Goal: Book appointment/travel/reservation

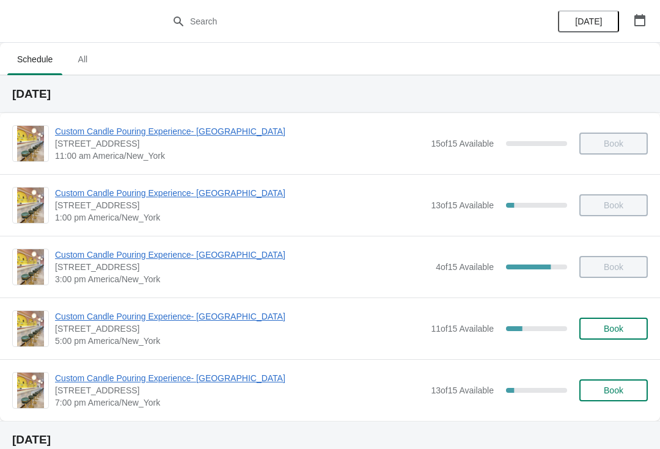
click at [226, 319] on span "Custom Candle Pouring Experience- [GEOGRAPHIC_DATA]" at bounding box center [239, 316] width 369 height 12
click at [590, 327] on span "Book" at bounding box center [613, 329] width 46 height 10
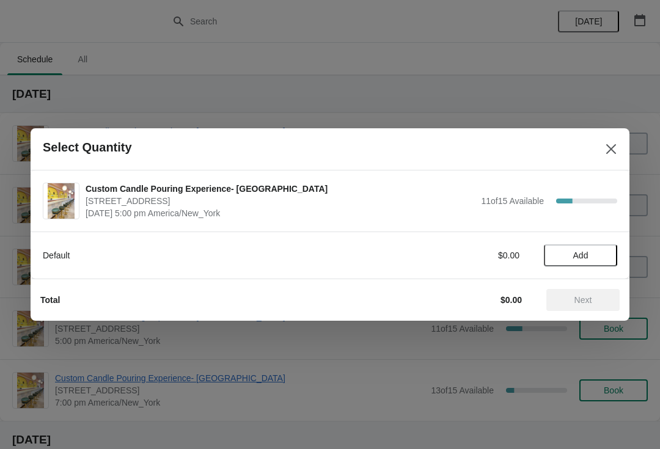
click at [585, 252] on span "Add" at bounding box center [580, 255] width 15 height 10
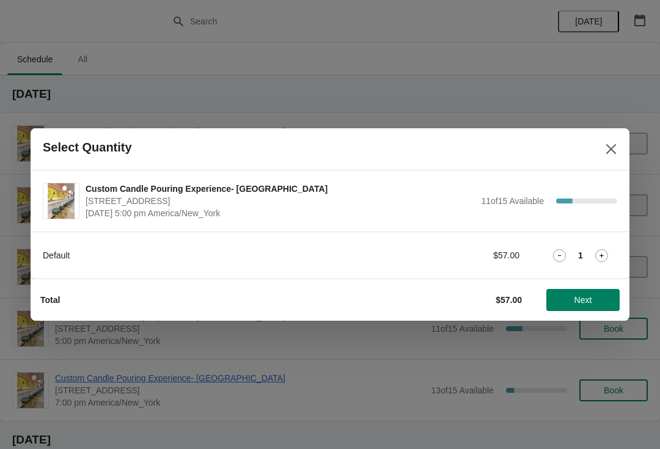
click at [604, 250] on icon at bounding box center [601, 255] width 13 height 13
click at [574, 302] on span "Next" at bounding box center [583, 300] width 18 height 10
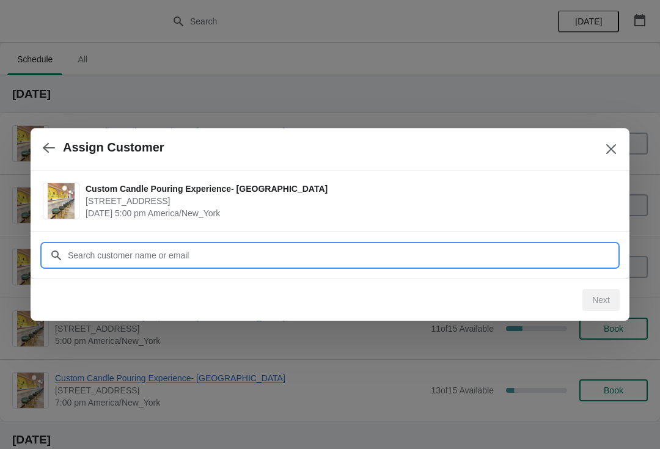
click at [438, 250] on input "Customer" at bounding box center [342, 255] width 550 height 22
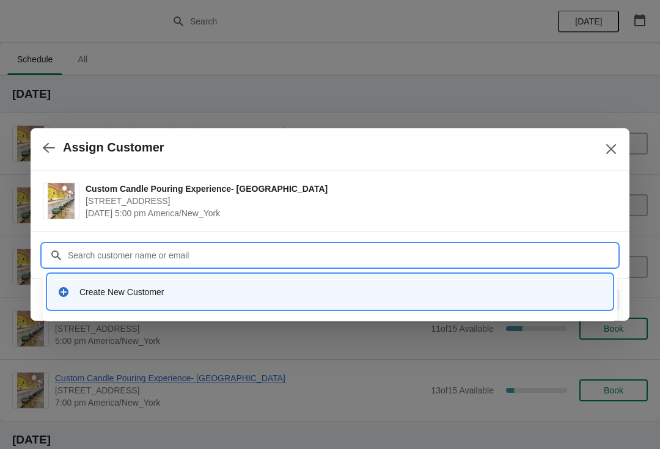
click at [299, 289] on div "Create New Customer" at bounding box center [340, 292] width 523 height 12
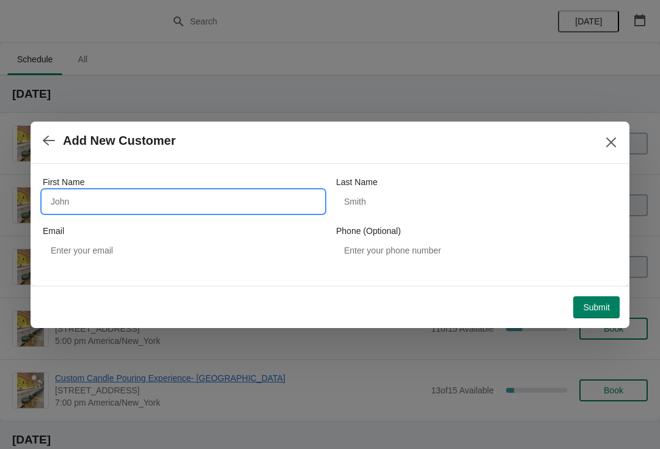
click at [86, 202] on input "First Name" at bounding box center [183, 202] width 281 height 22
type input "Lana"
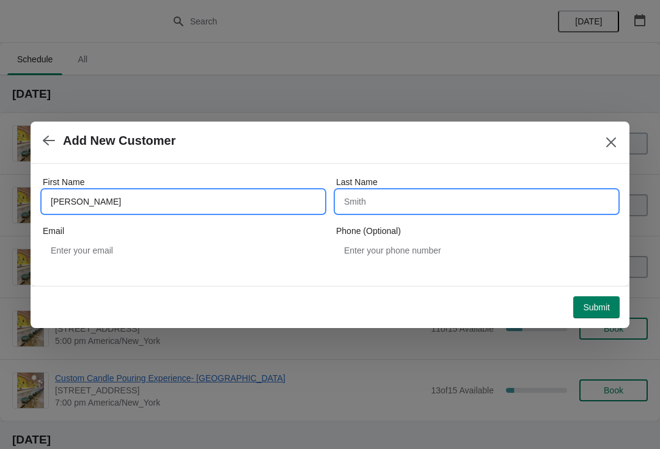
click at [413, 211] on input "Last Name" at bounding box center [476, 202] width 281 height 22
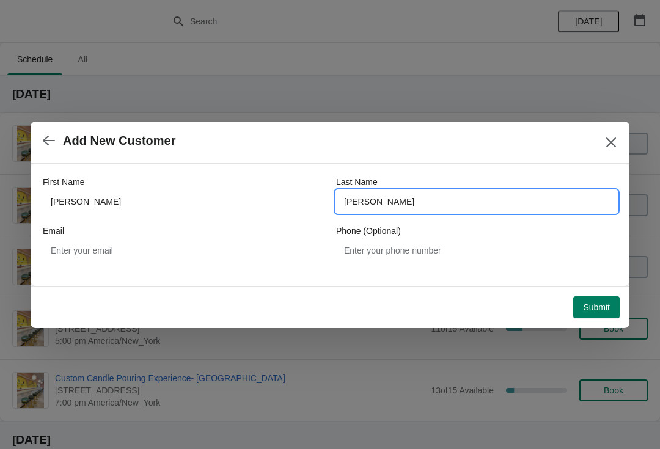
type input "Spradling"
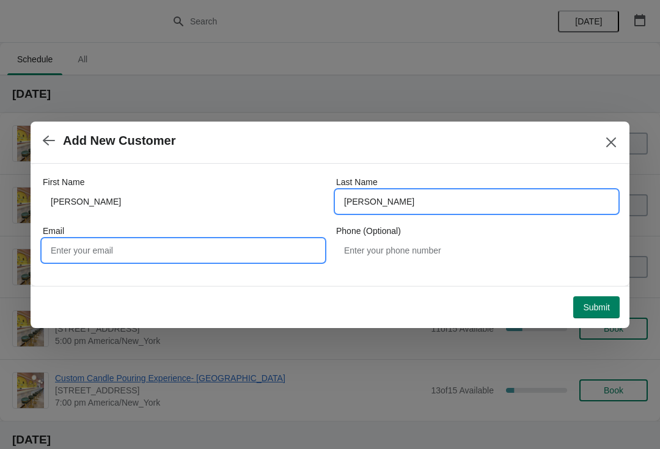
click at [244, 245] on input "Email" at bounding box center [183, 250] width 281 height 22
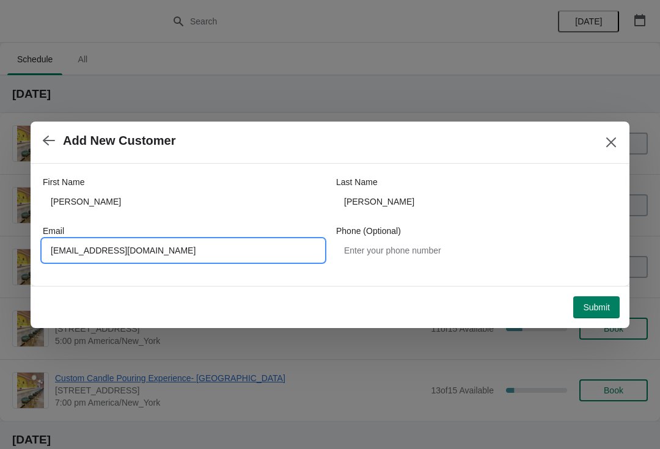
type input "lanaspradling@gmail.com"
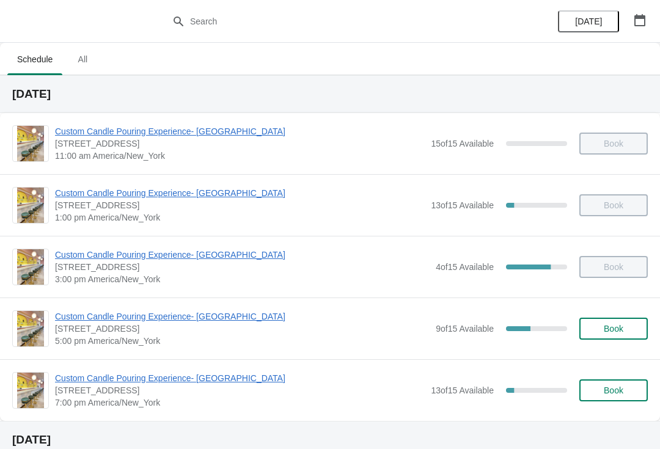
click at [611, 325] on span "Book" at bounding box center [613, 329] width 20 height 10
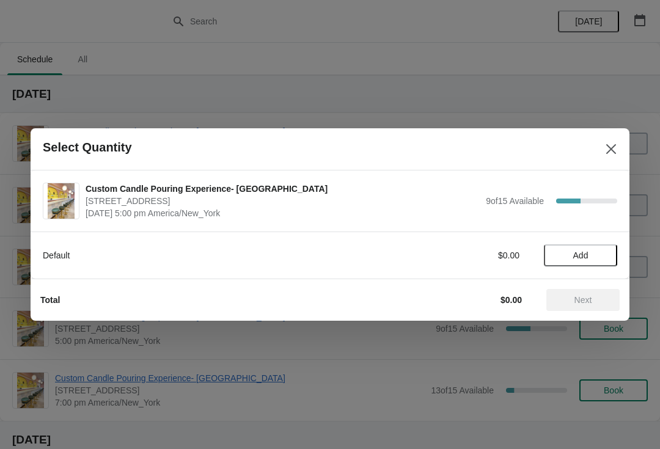
click at [124, 385] on div at bounding box center [330, 224] width 660 height 449
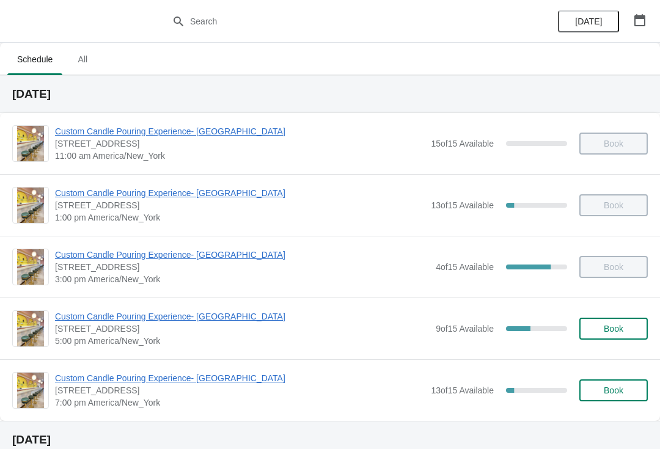
click at [101, 329] on span "[STREET_ADDRESS]" at bounding box center [242, 328] width 374 height 12
click at [73, 333] on span "[STREET_ADDRESS]" at bounding box center [242, 328] width 374 height 12
click at [79, 337] on span "5:00 pm America/New_York" at bounding box center [242, 341] width 374 height 12
click at [88, 319] on span "Custom Candle Pouring Experience- [GEOGRAPHIC_DATA]" at bounding box center [242, 316] width 374 height 12
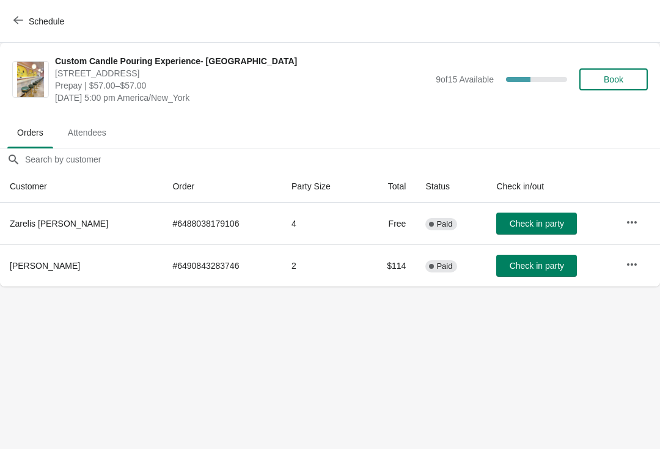
click at [529, 271] on button "Check in party" at bounding box center [536, 266] width 81 height 22
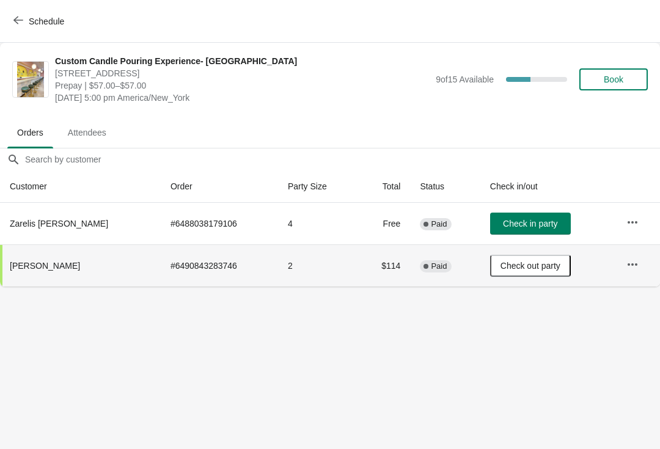
click at [24, 20] on span "Schedule" at bounding box center [40, 21] width 48 height 12
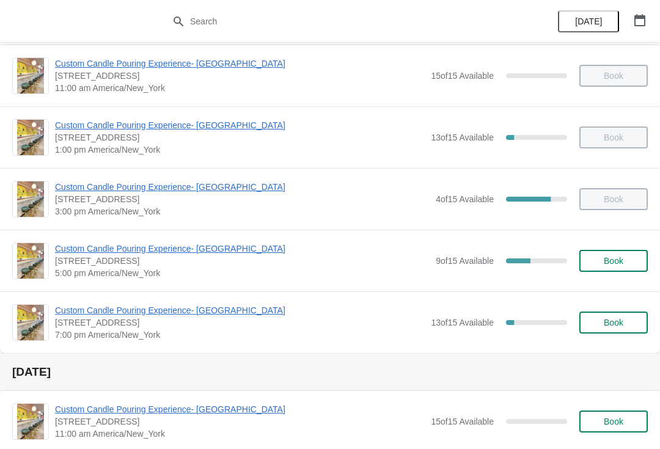
scroll to position [68, 0]
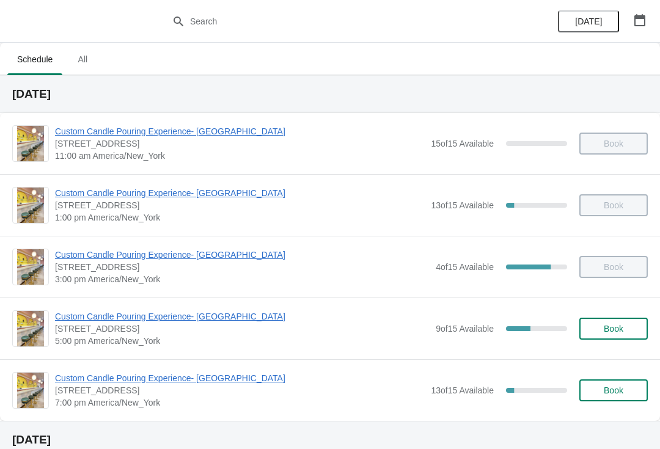
click at [618, 325] on span "Book" at bounding box center [613, 329] width 20 height 10
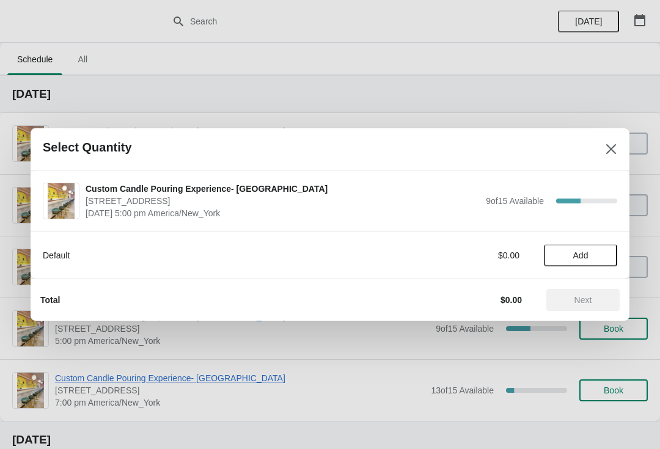
click at [585, 260] on span "Add" at bounding box center [580, 255] width 15 height 10
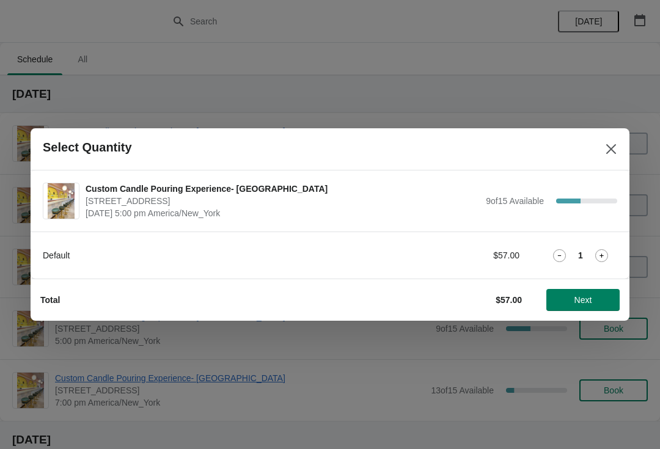
click at [602, 258] on icon at bounding box center [601, 255] width 13 height 13
click at [586, 309] on button "Next" at bounding box center [582, 300] width 73 height 22
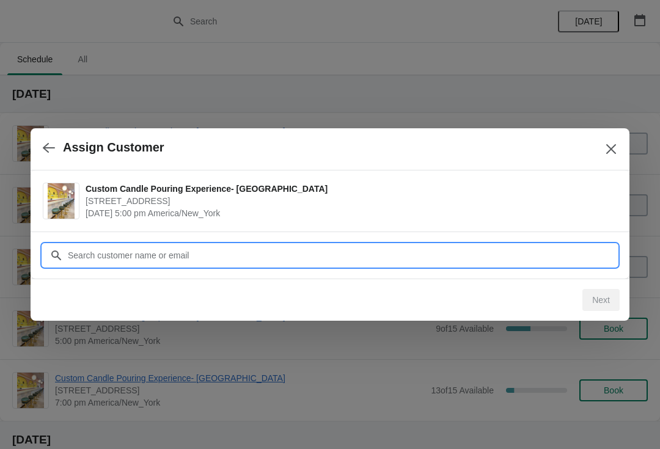
click at [256, 258] on input "Customer" at bounding box center [342, 255] width 550 height 22
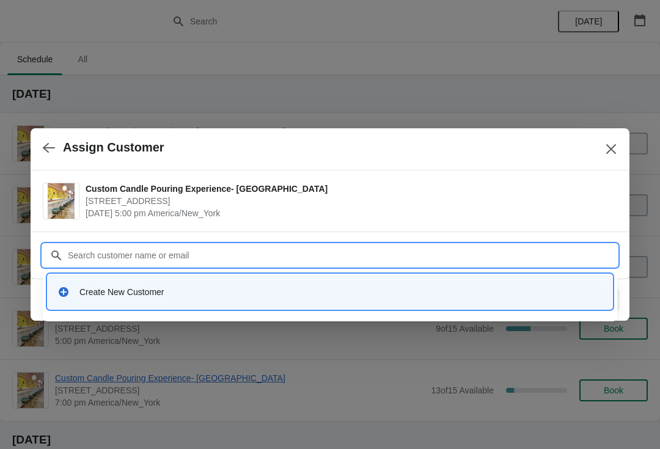
click at [212, 282] on div "Create New Customer" at bounding box center [330, 291] width 554 height 25
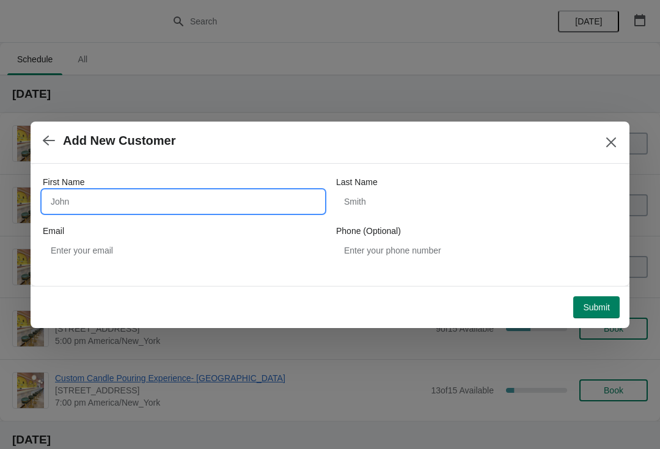
click at [166, 203] on input "First Name" at bounding box center [183, 202] width 281 height 22
type input "N"
type input "Jason"
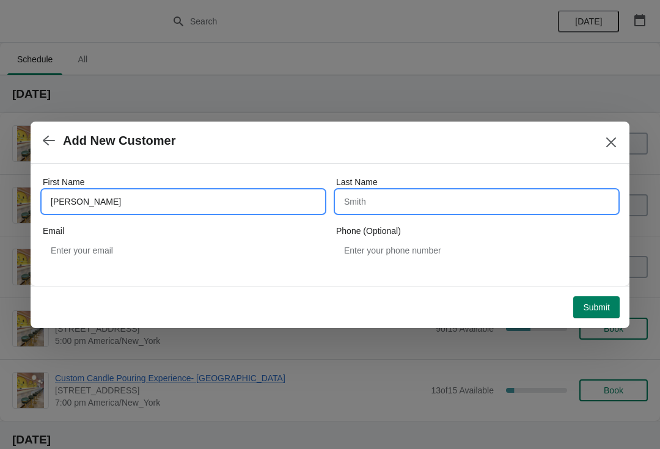
click at [427, 198] on input "Last Name" at bounding box center [476, 202] width 281 height 22
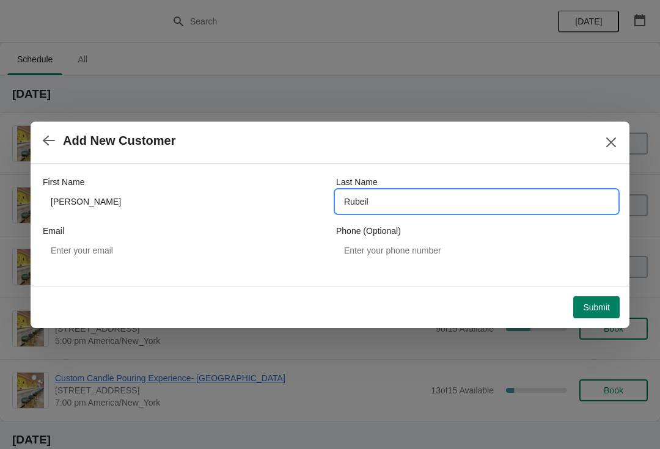
type input "Rubeil"
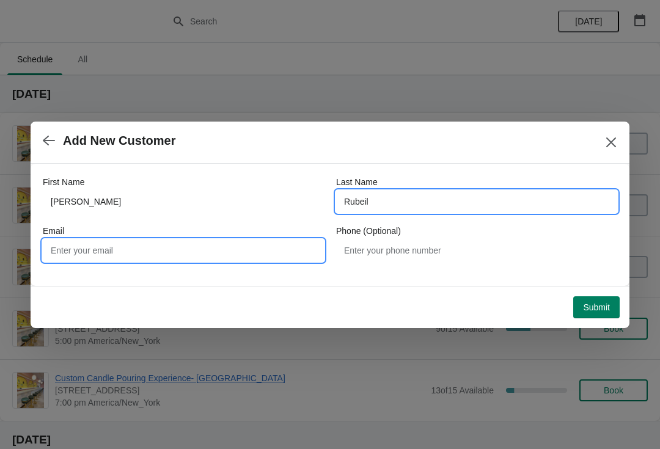
click at [225, 255] on input "Email" at bounding box center [183, 250] width 281 height 22
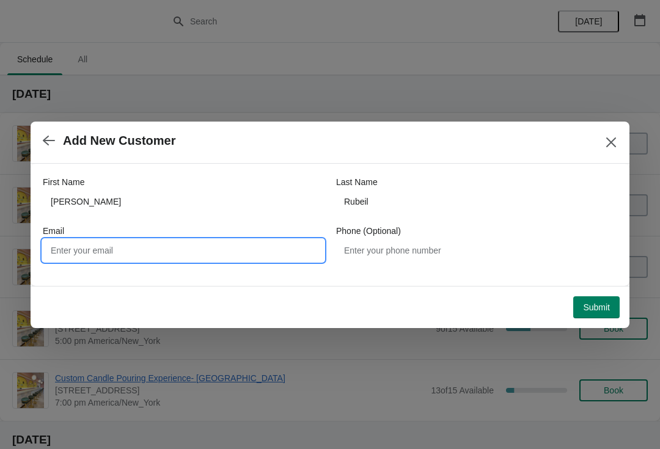
type input "n"
type input "J"
type input "jasonprubeil@gmail.com"
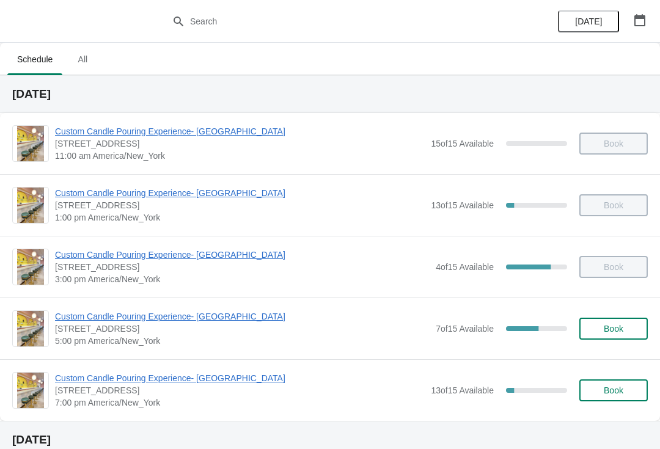
click at [90, 319] on span "Custom Candle Pouring Experience- [GEOGRAPHIC_DATA]" at bounding box center [242, 316] width 374 height 12
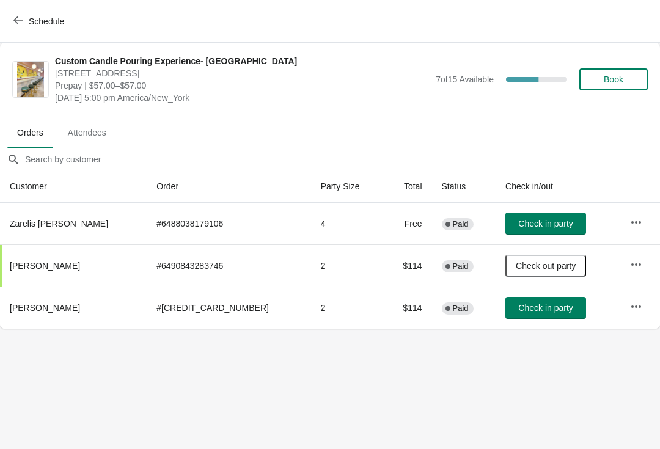
click at [531, 309] on span "Check in party" at bounding box center [545, 308] width 54 height 10
